Goal: Task Accomplishment & Management: Manage account settings

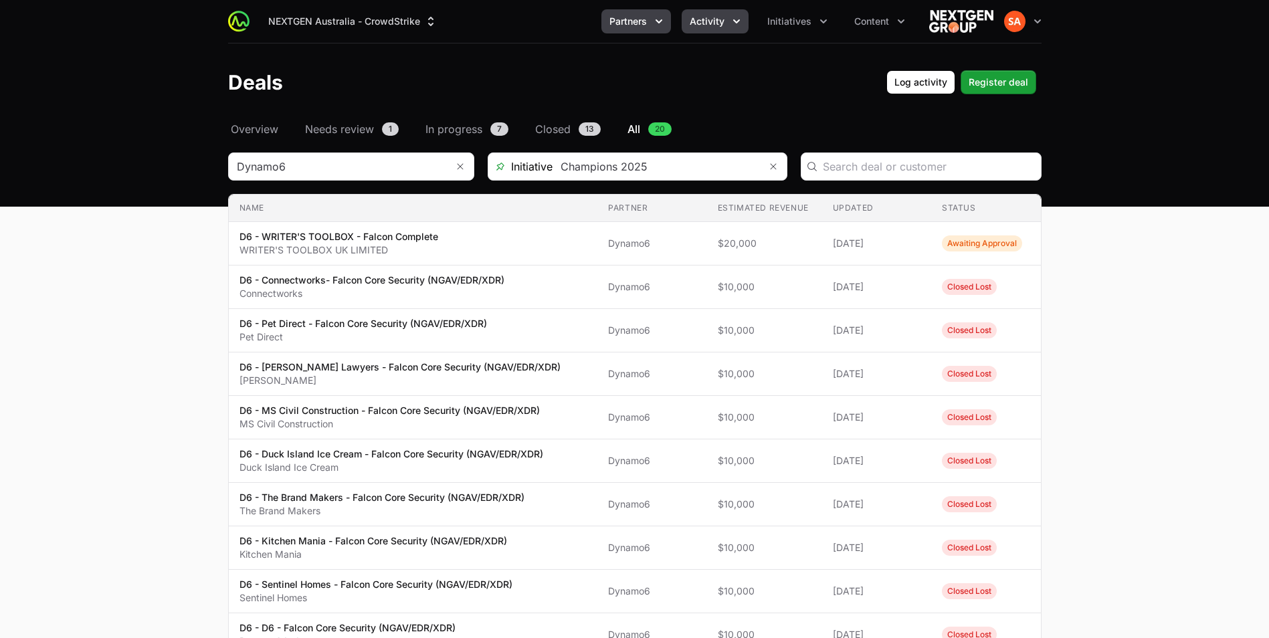
click at [645, 27] on span "Partners" at bounding box center [627, 21] width 37 height 13
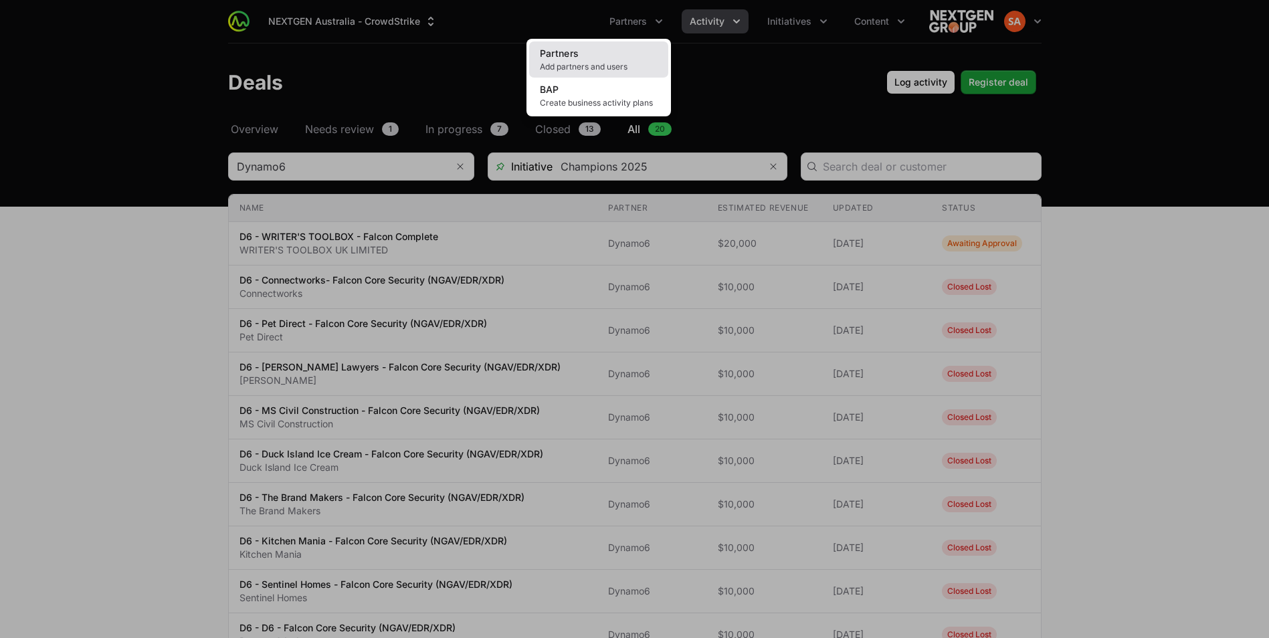
click at [558, 69] on span "Add partners and users" at bounding box center [599, 67] width 118 height 11
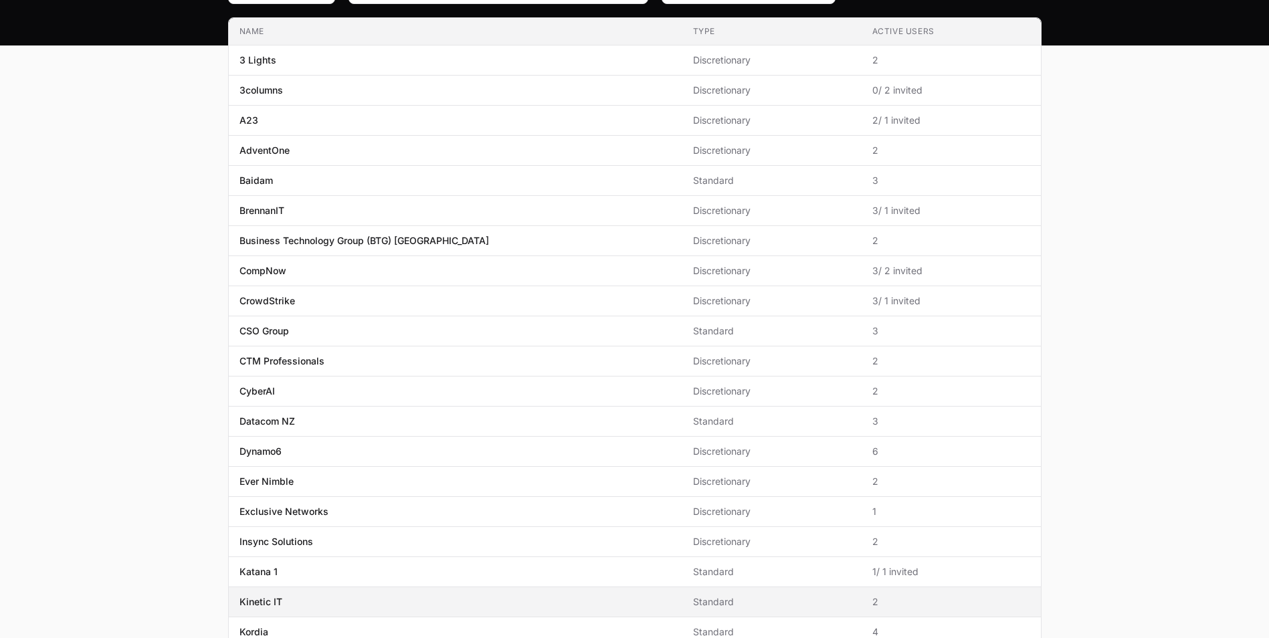
scroll to position [179, 0]
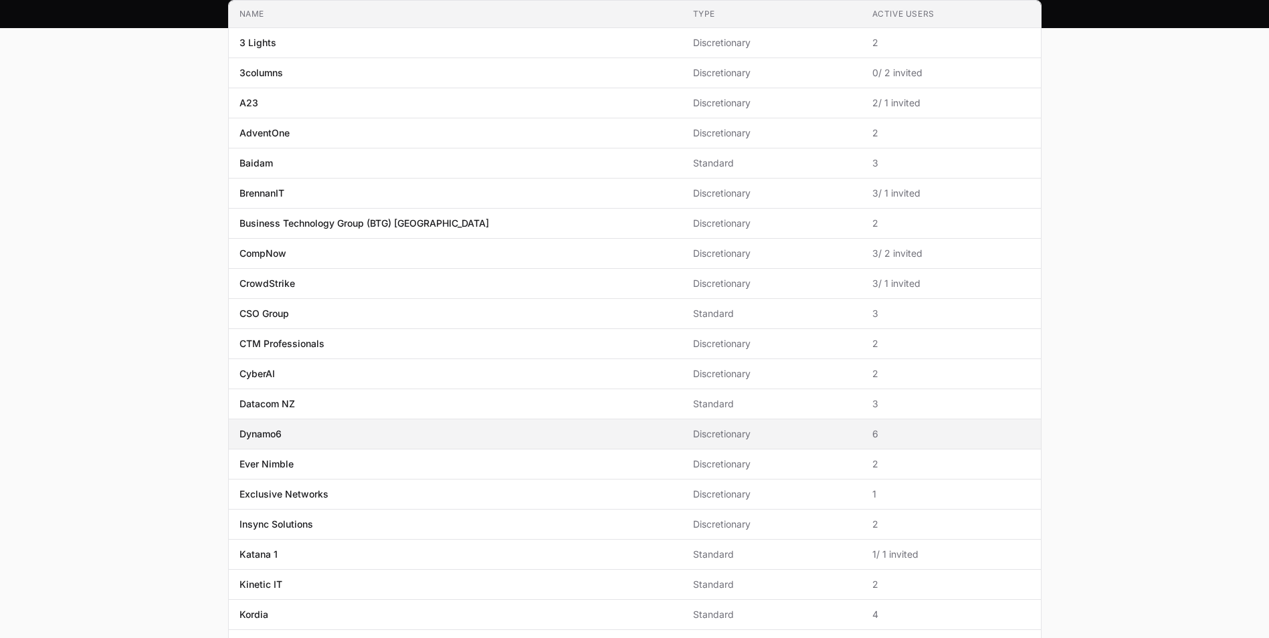
click at [277, 431] on p "Dynamo6" at bounding box center [260, 433] width 42 height 13
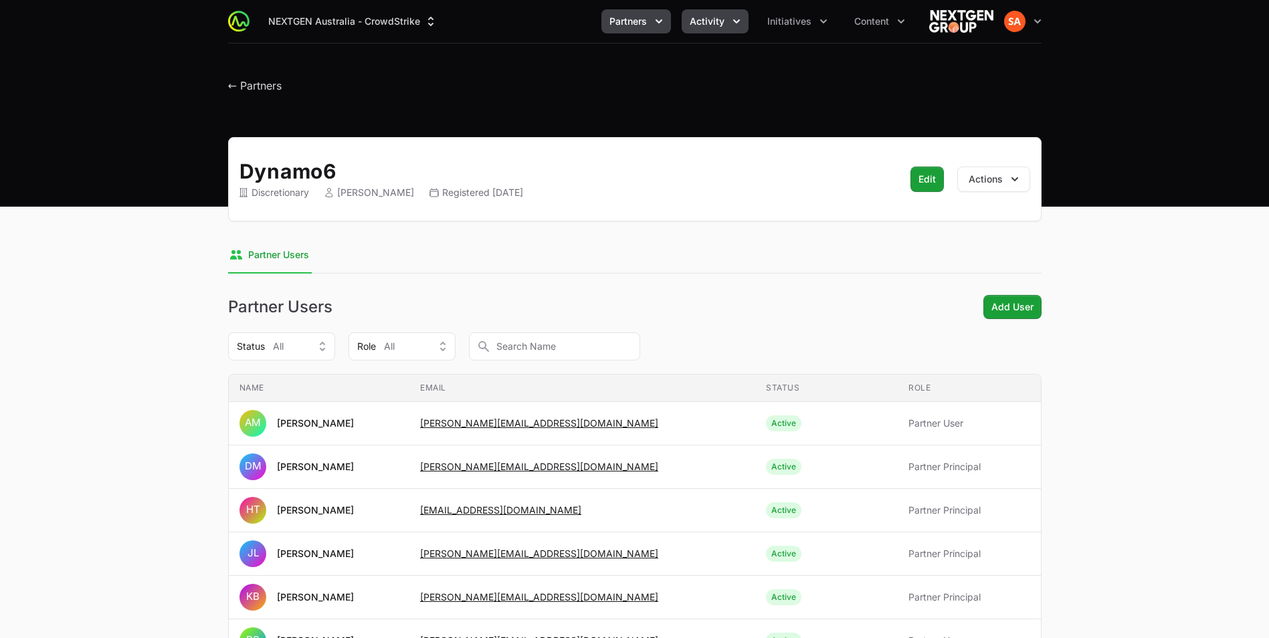
click at [720, 16] on span "Activity" at bounding box center [706, 21] width 35 height 13
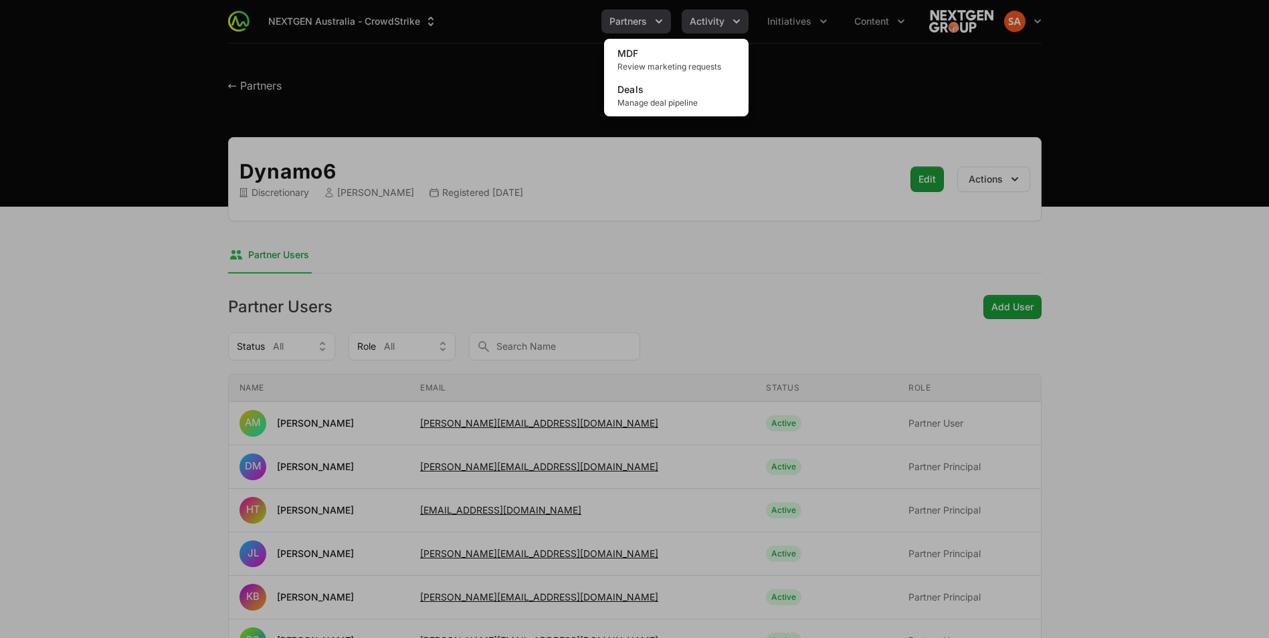
click at [720, 16] on div "Activity menu" at bounding box center [634, 319] width 1269 height 638
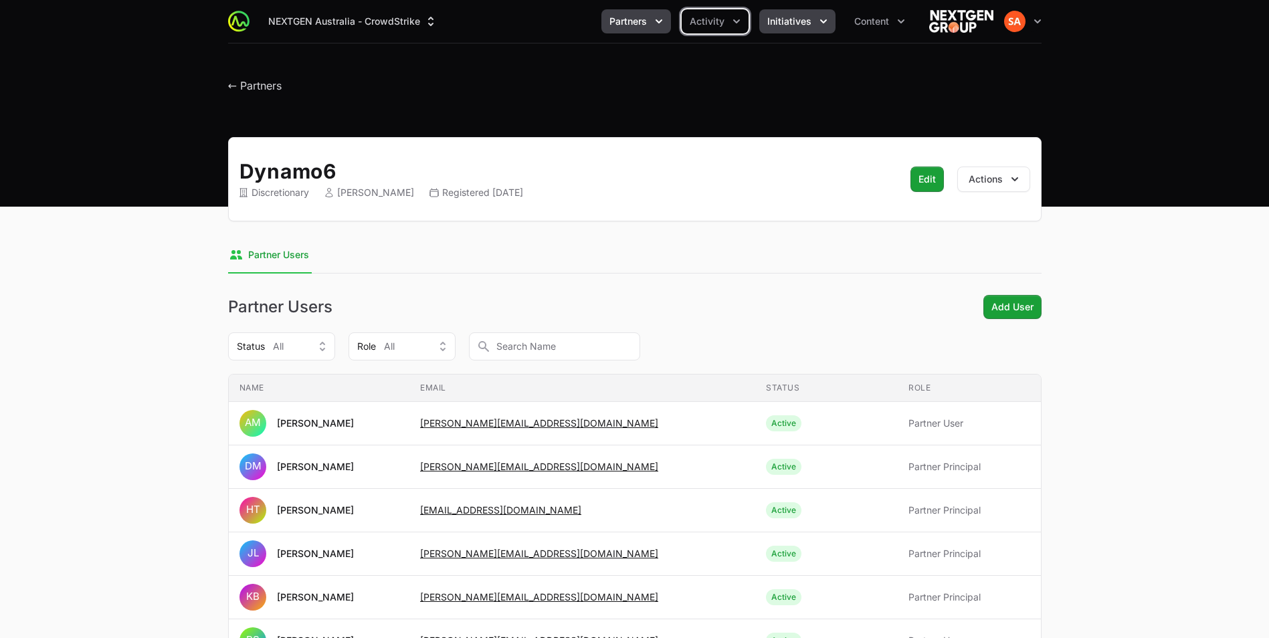
click at [769, 33] on button "Initiatives" at bounding box center [797, 21] width 76 height 24
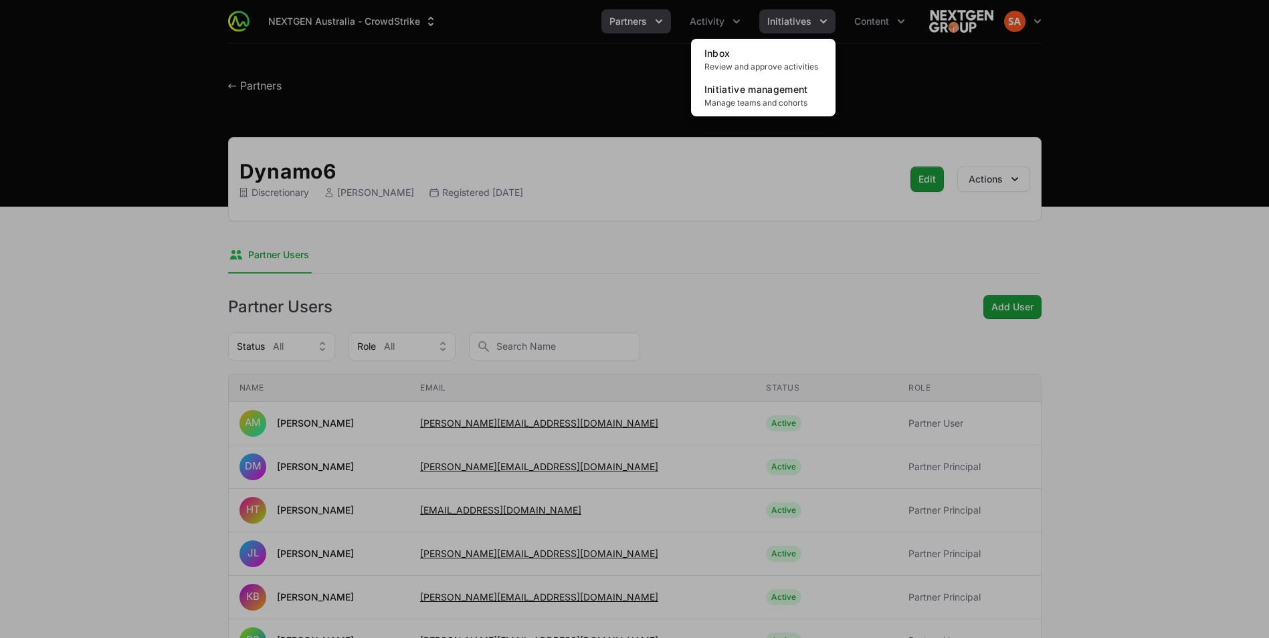
click at [769, 33] on div "Initiatives menu" at bounding box center [634, 319] width 1269 height 638
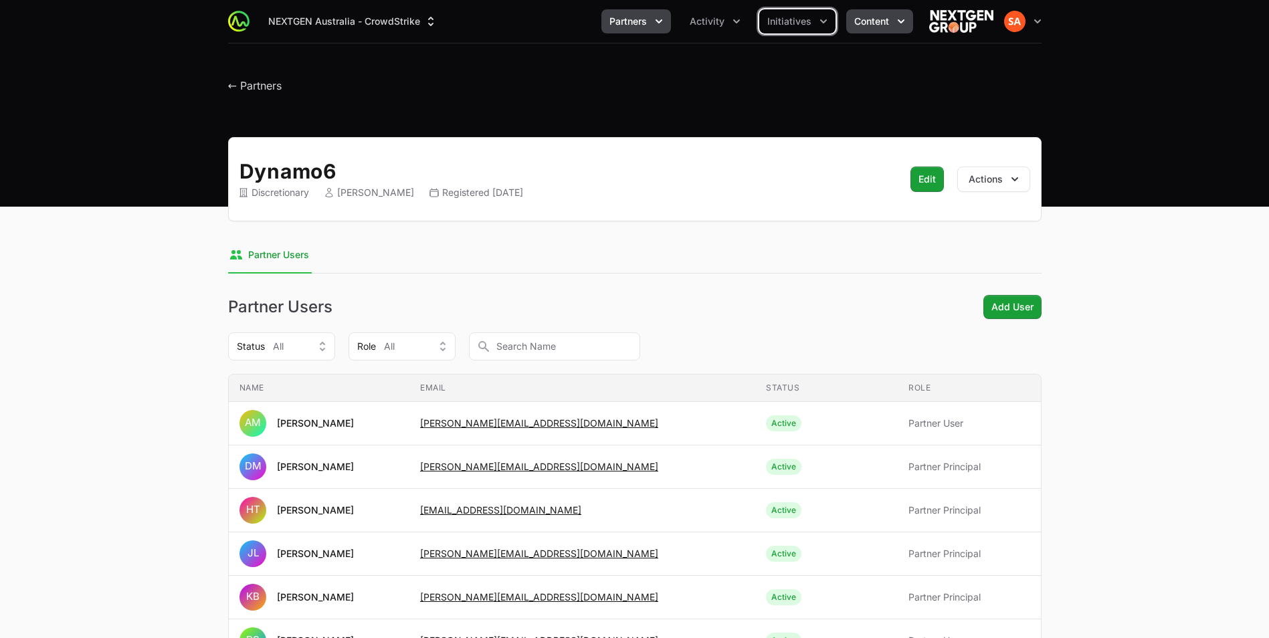
click at [848, 23] on button "Content" at bounding box center [879, 21] width 67 height 24
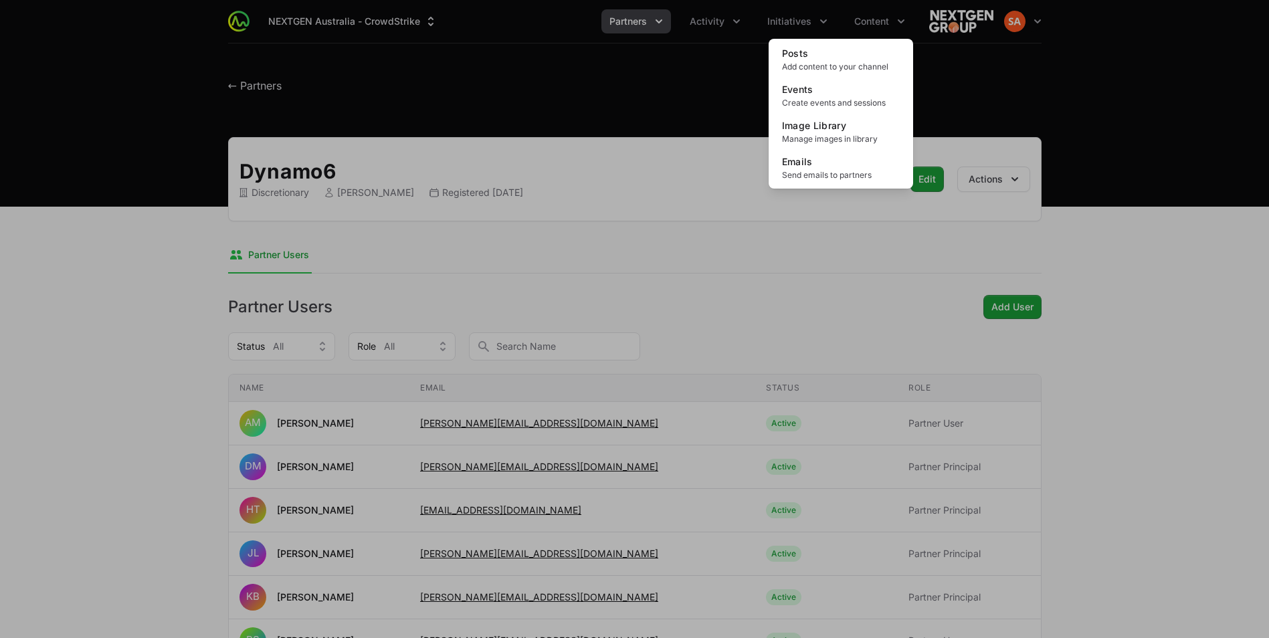
click at [348, 257] on div "Content menu" at bounding box center [634, 319] width 1269 height 638
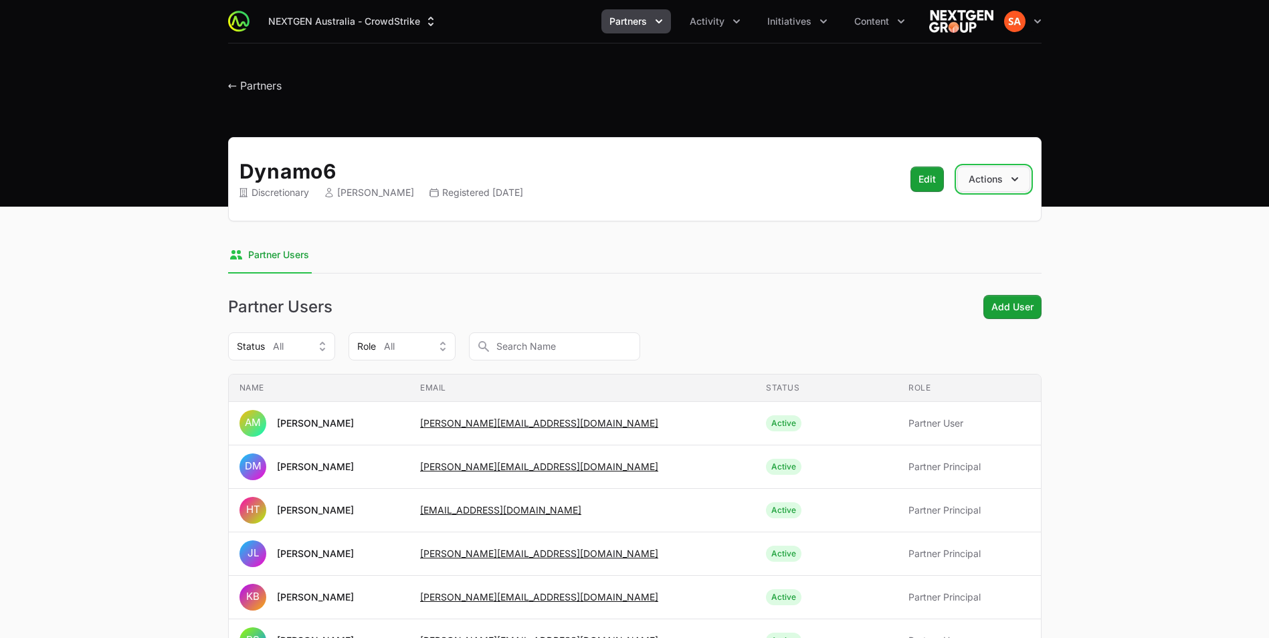
click at [1014, 177] on icon "button" at bounding box center [1014, 179] width 13 height 13
click at [57, 240] on main "Dynamo6 Discretionary [PERSON_NAME] Registered [DATE] Edit Edit Actions Deactiv…" at bounding box center [634, 437] width 1269 height 600
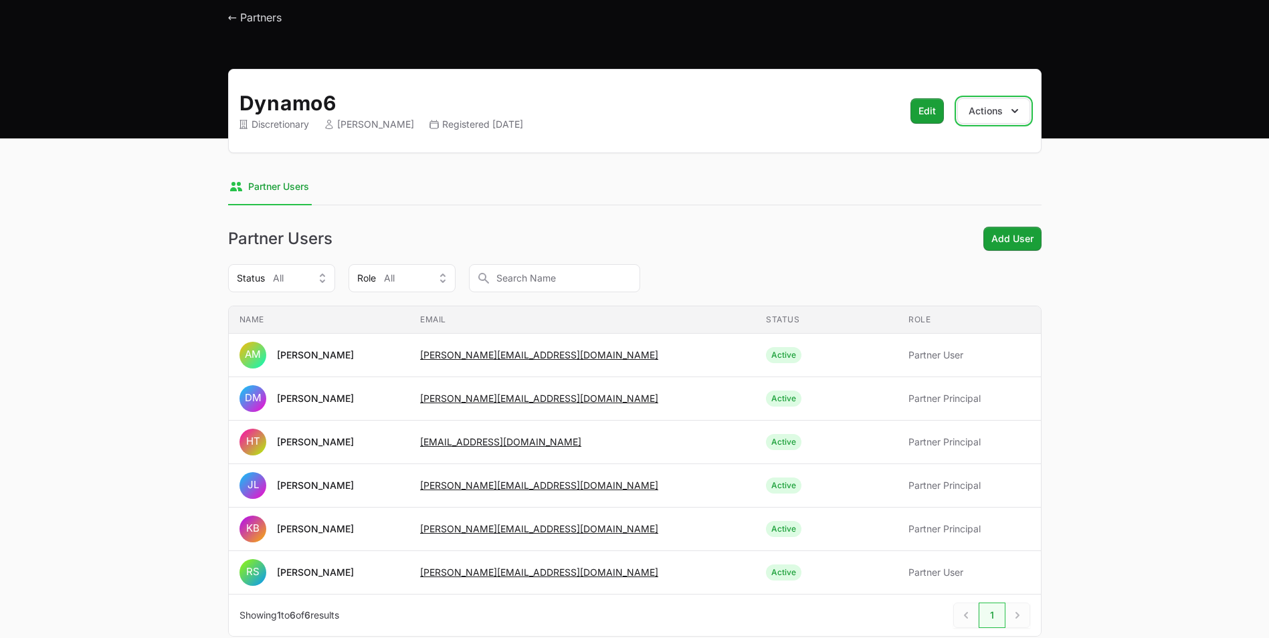
scroll to position [144, 0]
